Goal: Find specific page/section: Find specific page/section

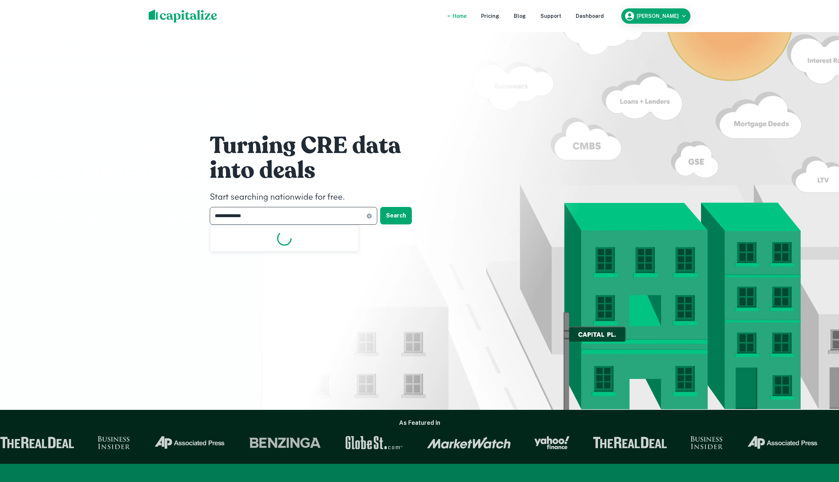
click at [269, 217] on input "**********" at bounding box center [288, 216] width 157 height 18
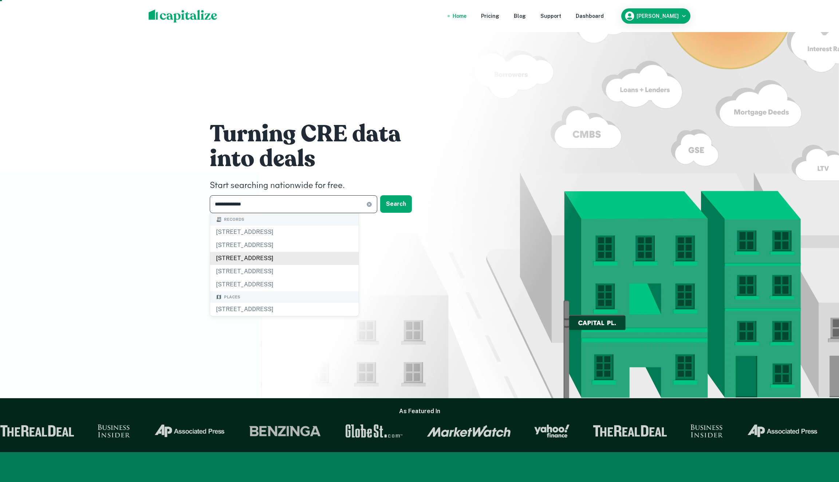
scroll to position [13, 0]
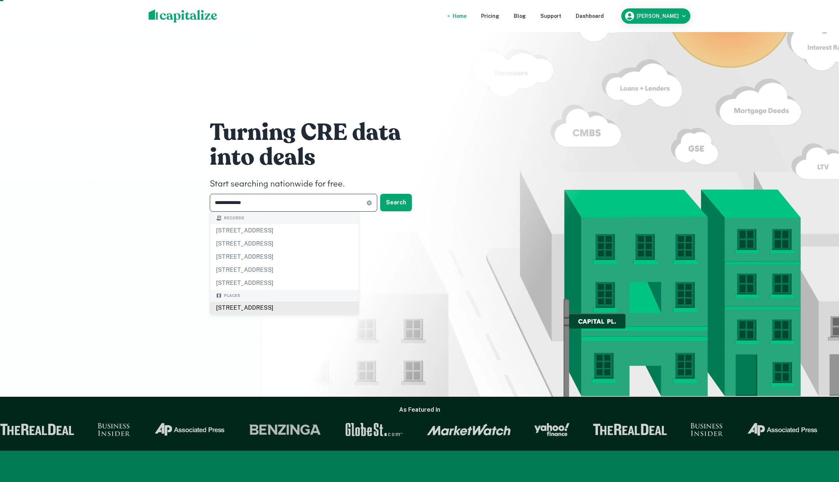
click at [261, 310] on div "[STREET_ADDRESS]" at bounding box center [284, 307] width 148 height 13
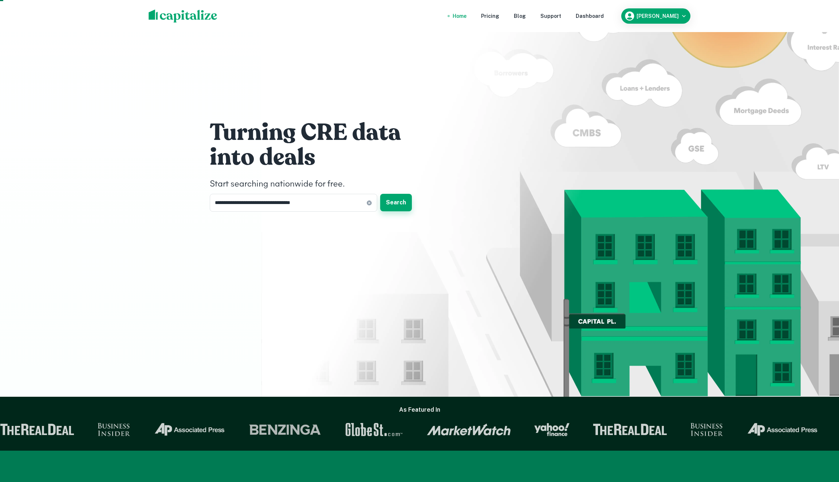
click at [408, 201] on button "Search" at bounding box center [396, 202] width 32 height 17
